Goal: Information Seeking & Learning: Learn about a topic

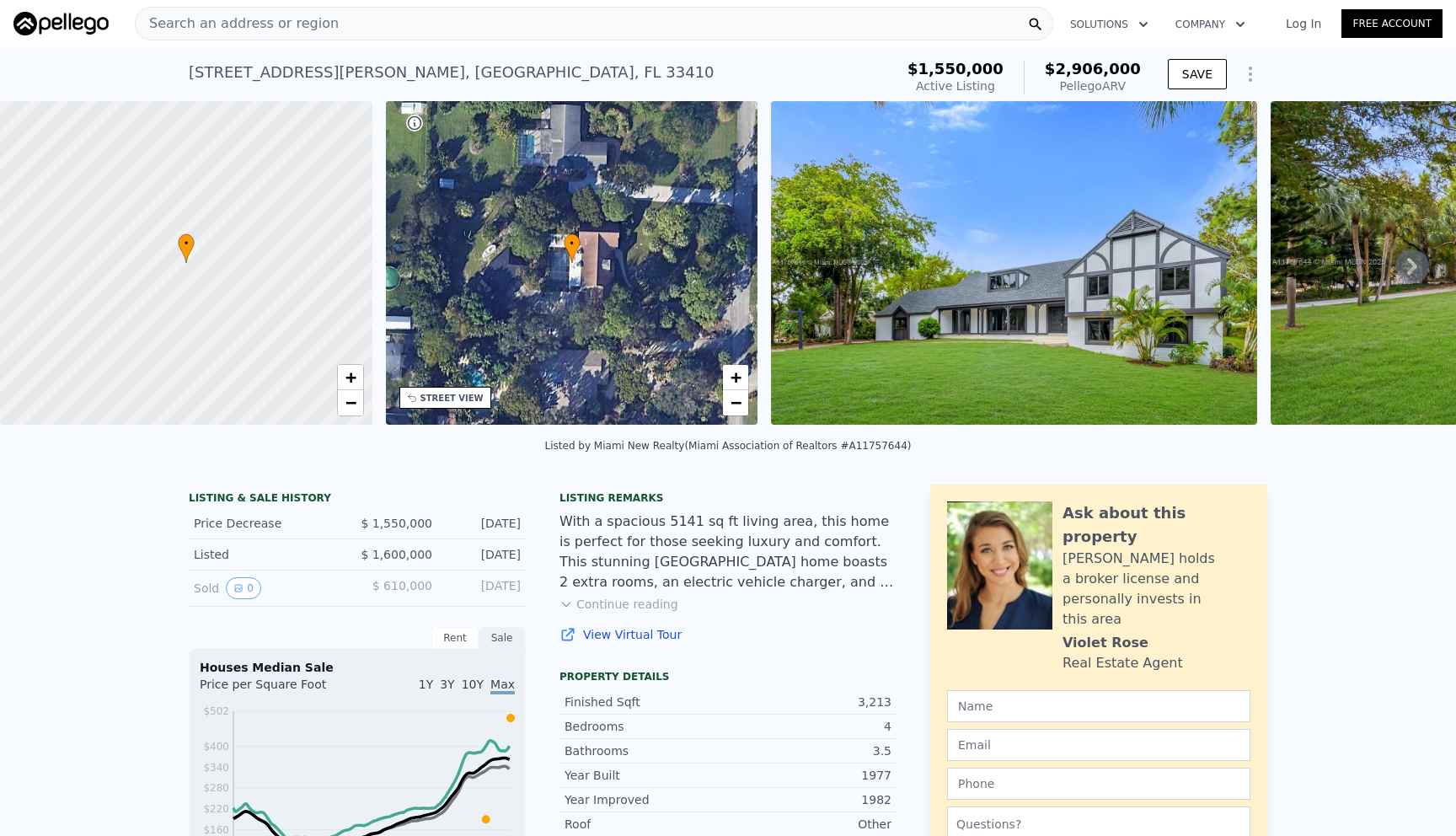
click at [1252, 72] on icon "Show Options" at bounding box center [1251, 74] width 20 height 20
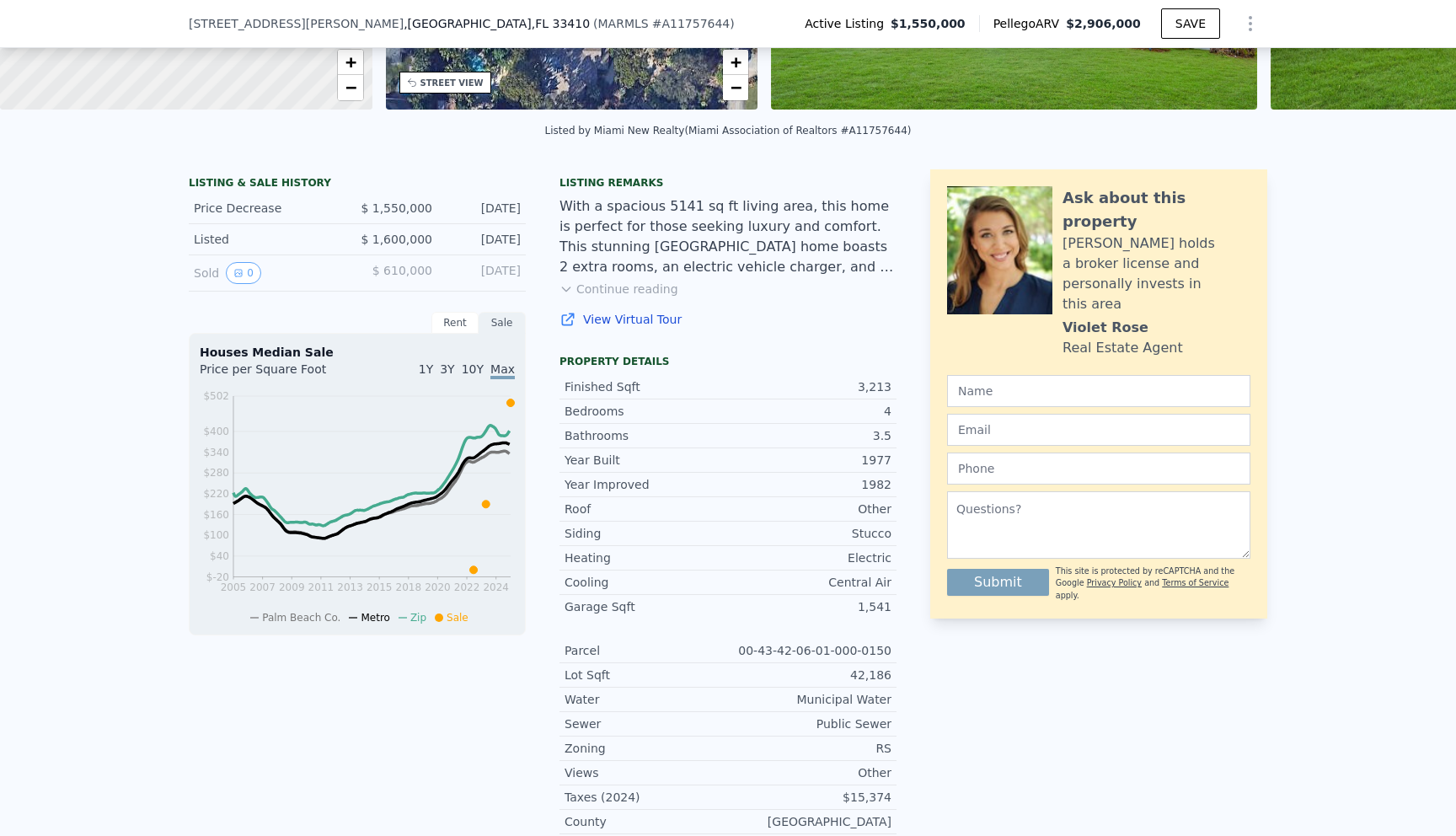
scroll to position [324, 0]
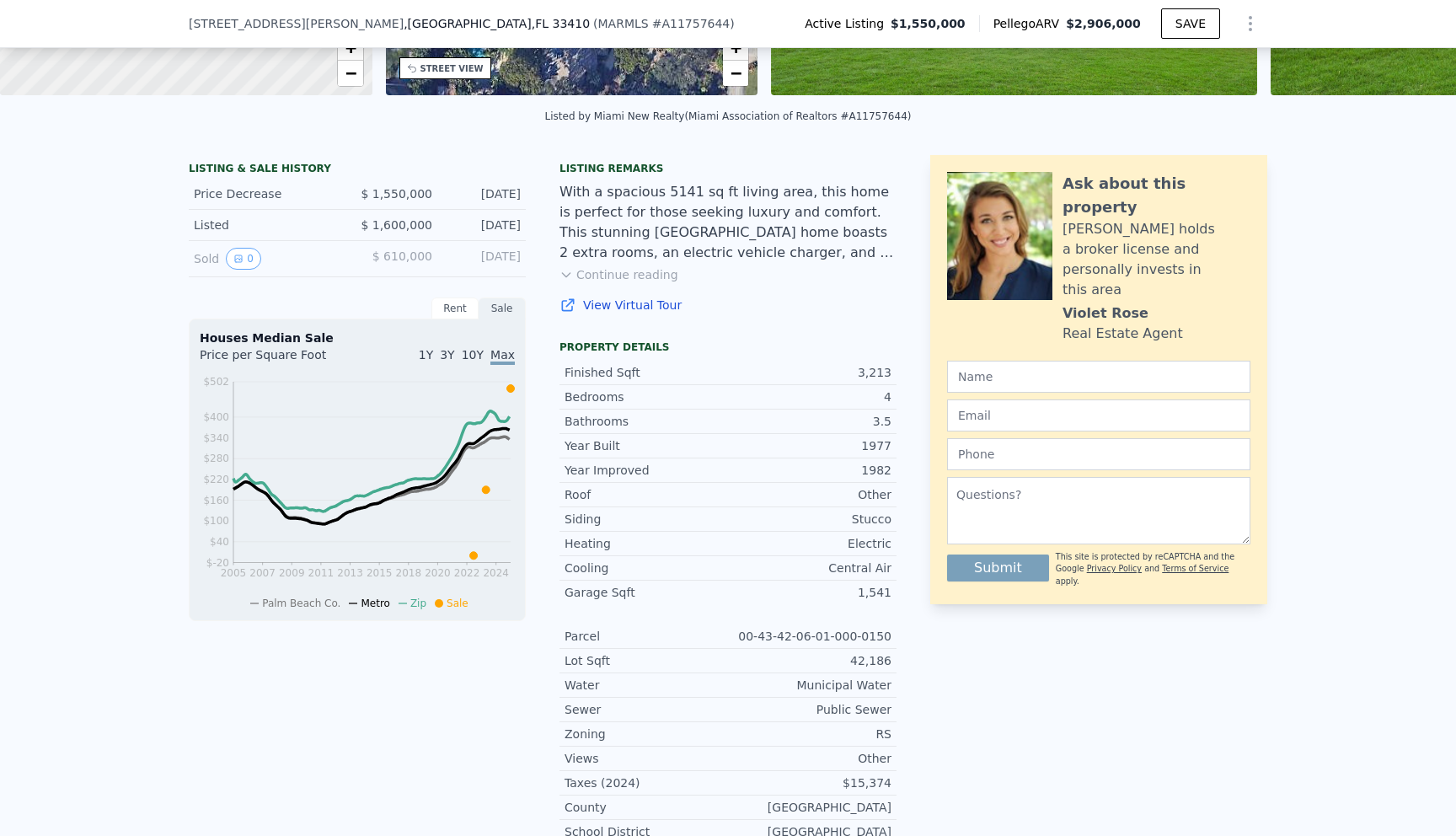
click at [634, 283] on div "Listing remarks With a spacious 5141 sq ft living area, this home is perfect fo…" at bounding box center [728, 248] width 337 height 172
click at [633, 274] on button "Continue reading" at bounding box center [618, 274] width 119 height 17
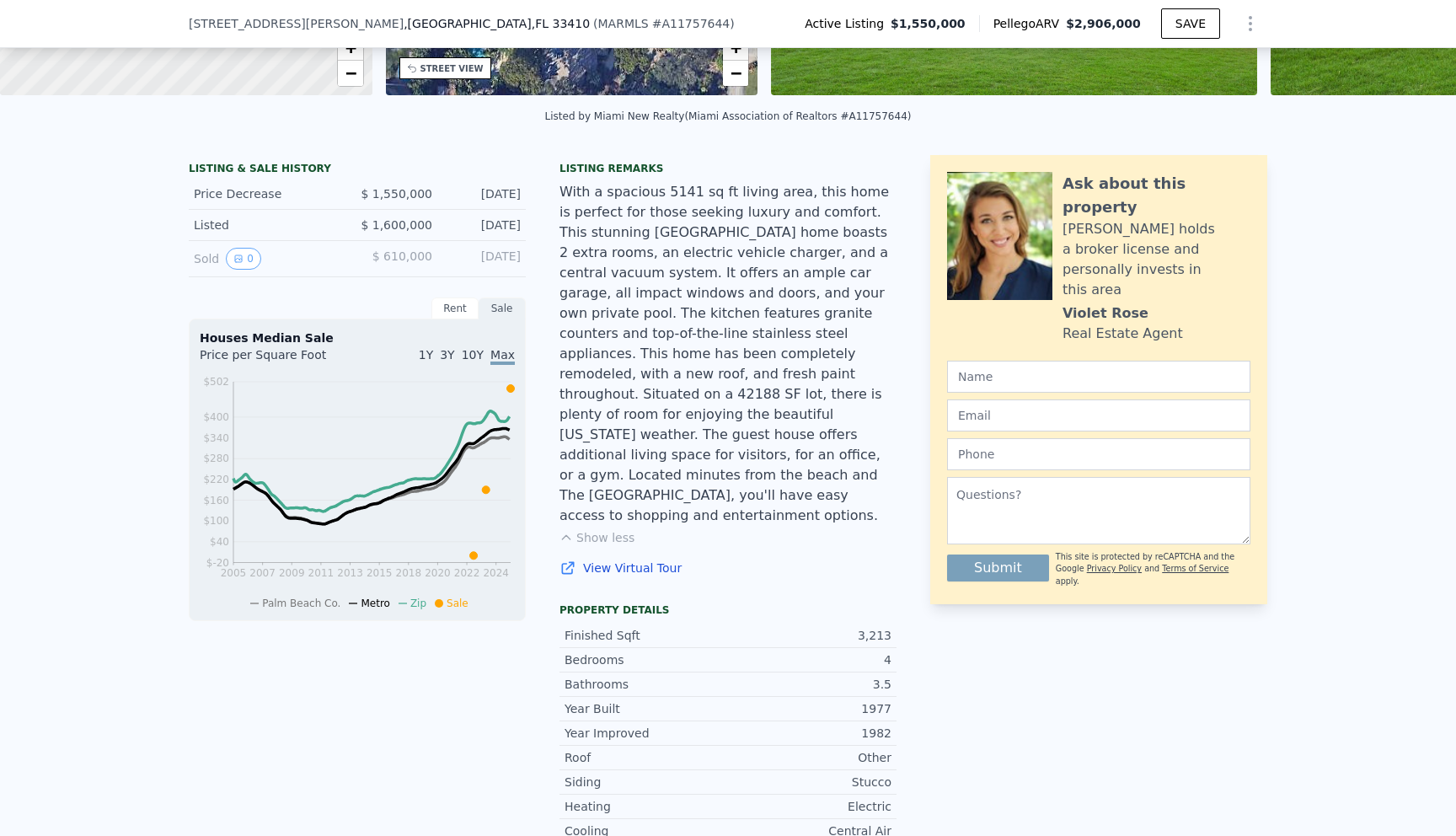
click at [202, 262] on div "Sold 0" at bounding box center [269, 259] width 150 height 22
click at [243, 263] on button "0" at bounding box center [243, 259] width 35 height 22
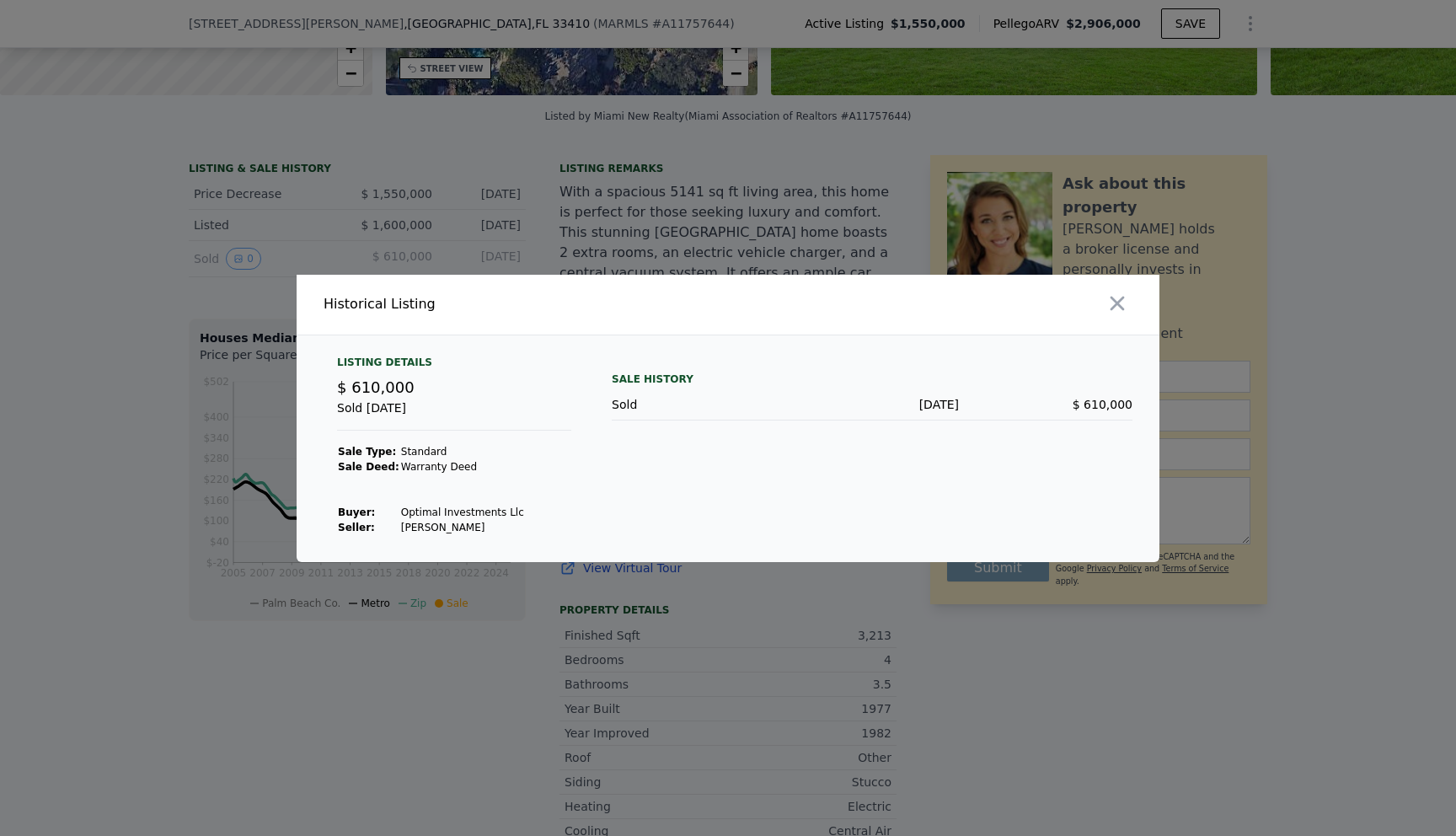
drag, startPoint x: 496, startPoint y: 528, endPoint x: 394, endPoint y: 525, distance: 102.0
click at [400, 527] on td "[PERSON_NAME]" at bounding box center [462, 527] width 125 height 15
click at [708, 510] on div "Sale History Sold [DATE] $ 610,000" at bounding box center [871, 445] width 520 height 179
click at [1114, 306] on icon "button" at bounding box center [1118, 303] width 14 height 14
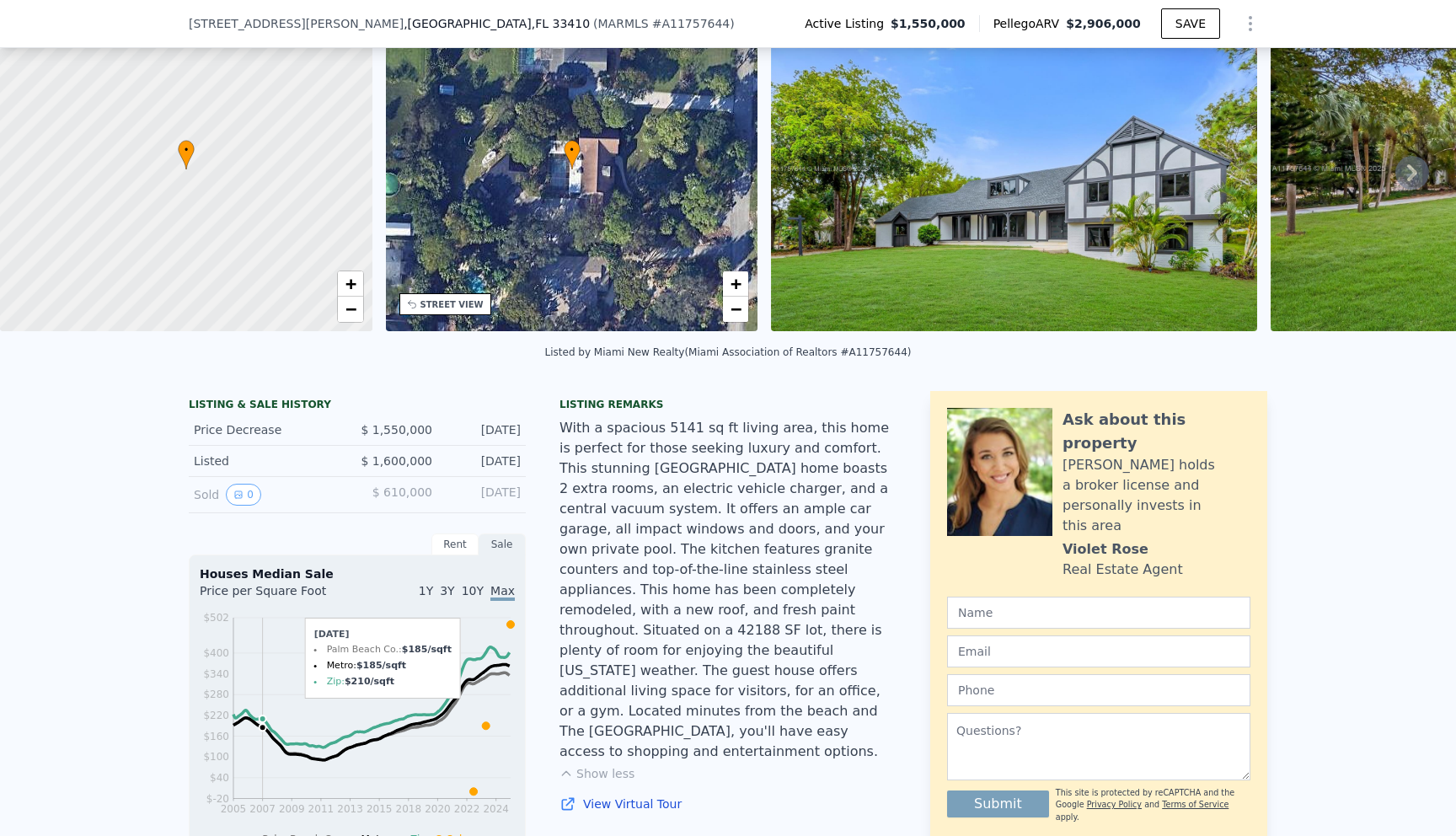
scroll to position [129, 0]
